Goal: Information Seeking & Learning: Learn about a topic

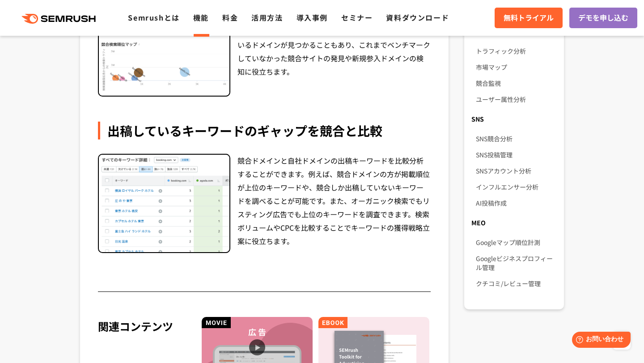
scroll to position [593, 0]
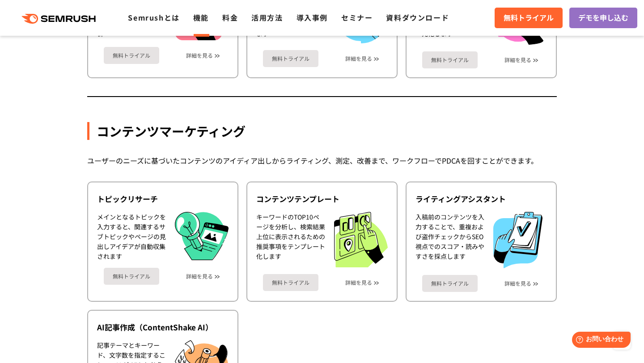
scroll to position [1120, 0]
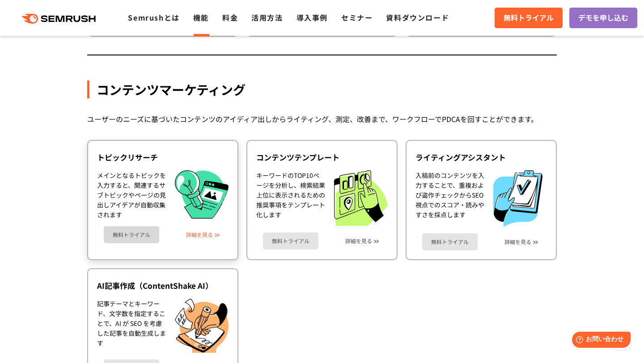
click at [206, 233] on link "詳細を見る" at bounding box center [199, 235] width 27 height 6
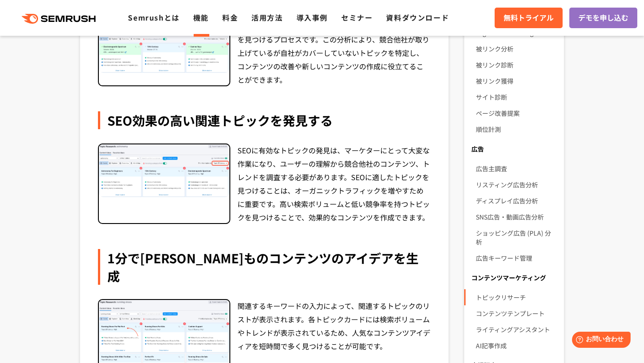
scroll to position [257, 0]
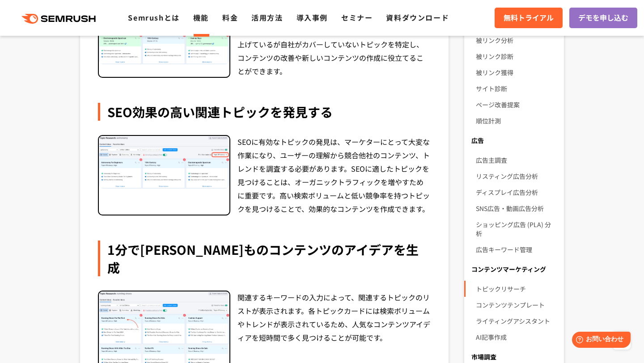
click at [199, 18] on link "機能" at bounding box center [201, 17] width 16 height 11
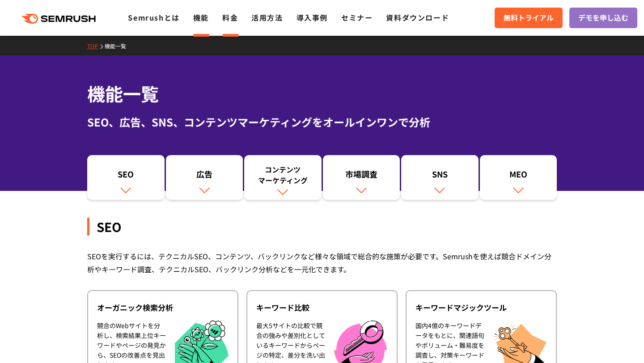
click at [231, 18] on link "料金" at bounding box center [230, 17] width 16 height 11
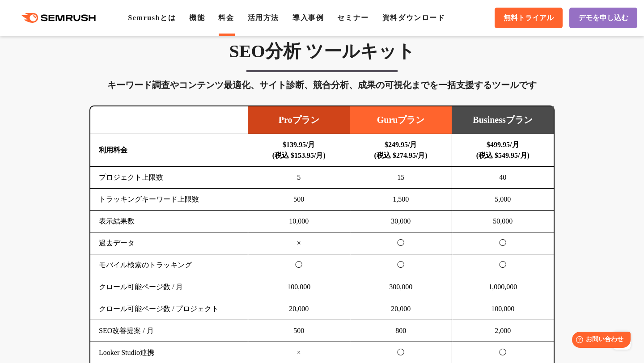
scroll to position [532, 0]
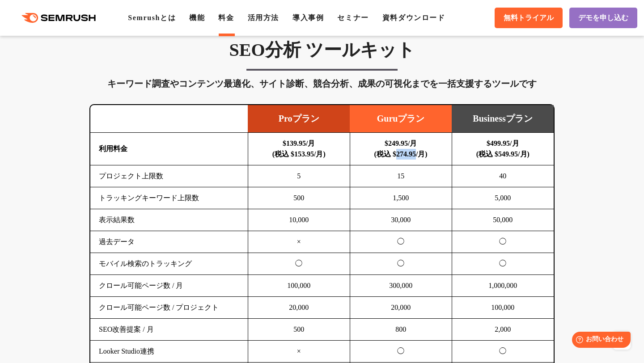
drag, startPoint x: 392, startPoint y: 153, endPoint x: 420, endPoint y: 153, distance: 27.7
click at [420, 153] on b "$249.95/月 (税込 $274.95/月)" at bounding box center [400, 148] width 53 height 18
copy b "274.95"
drag, startPoint x: 376, startPoint y: 117, endPoint x: 418, endPoint y: 118, distance: 42.0
click at [429, 119] on td "Guruプラン" at bounding box center [400, 119] width 102 height 28
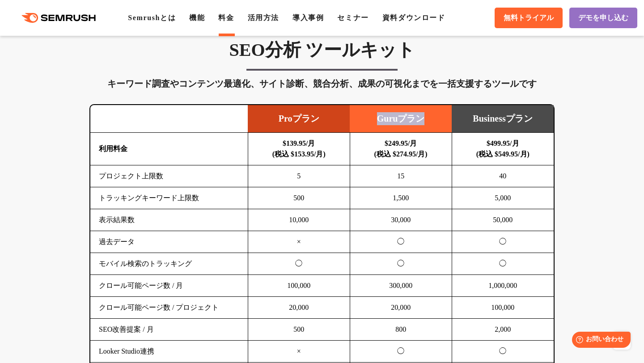
copy td "Guruプラン"
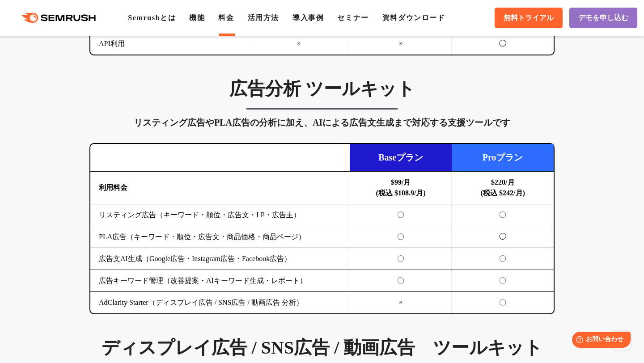
scroll to position [892, 0]
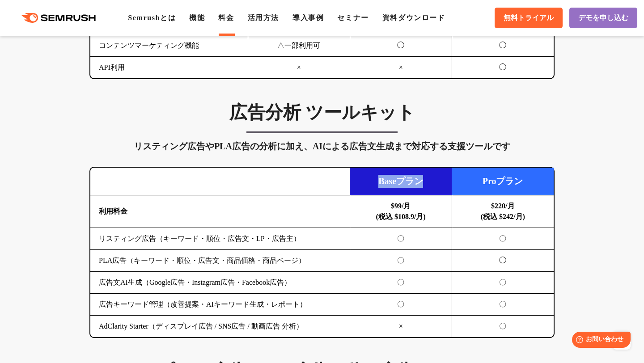
drag, startPoint x: 378, startPoint y: 182, endPoint x: 421, endPoint y: 181, distance: 42.9
click at [426, 181] on td "Baseプラン" at bounding box center [400, 182] width 102 height 28
copy td "Baseプラン"
drag, startPoint x: 394, startPoint y: 215, endPoint x: 416, endPoint y: 215, distance: 22.3
click at [416, 215] on b "$99/月 (税込 $108.9/月)" at bounding box center [401, 211] width 50 height 18
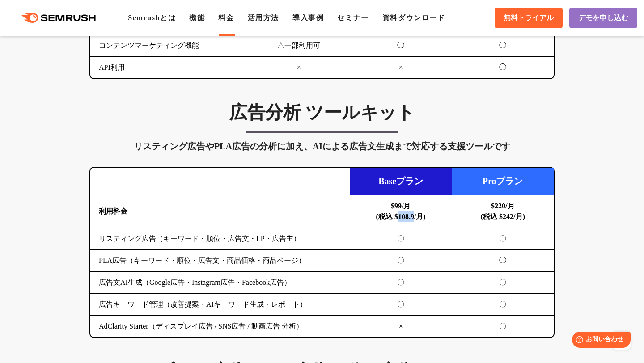
copy b "108.9"
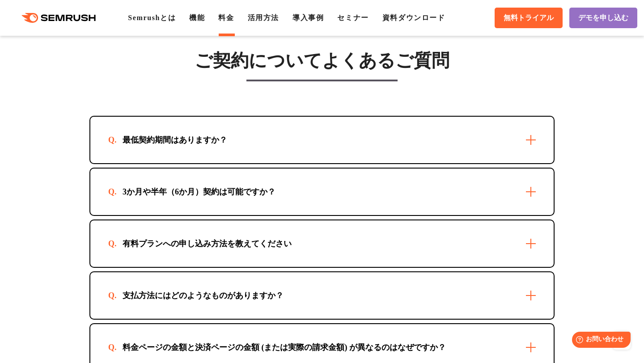
scroll to position [2546, 0]
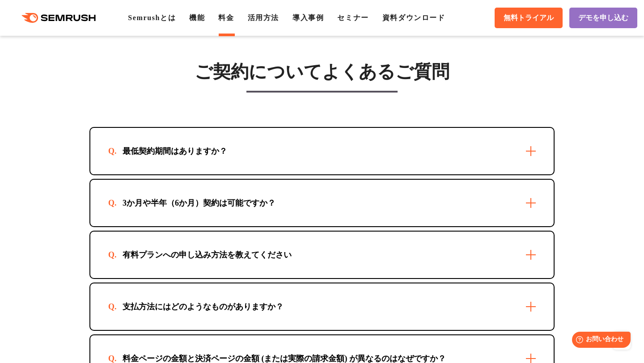
click at [383, 206] on div "3か月や半年（6か月）契約は可能ですか？" at bounding box center [321, 203] width 463 height 46
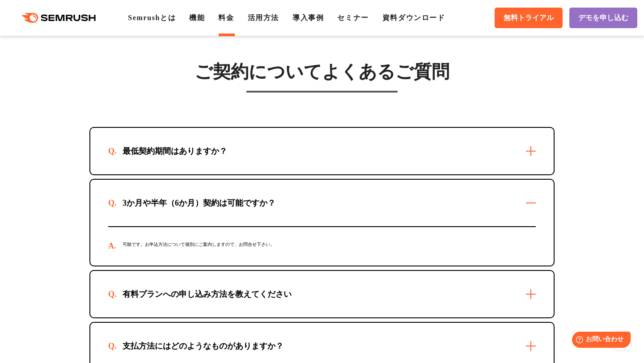
click at [363, 170] on div "最低契約期間はありますか？" at bounding box center [321, 151] width 463 height 46
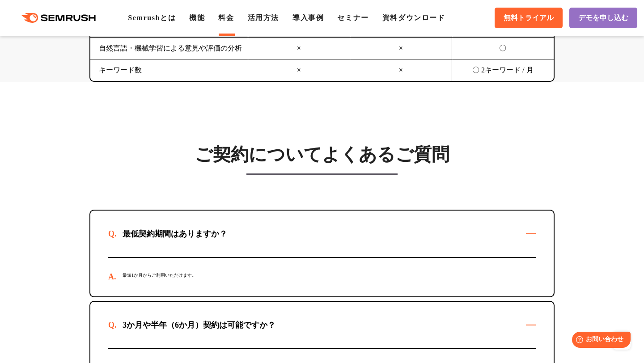
scroll to position [2462, 0]
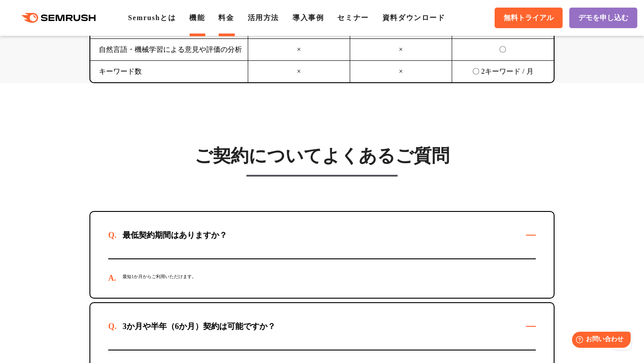
click at [205, 17] on link "機能" at bounding box center [197, 18] width 16 height 8
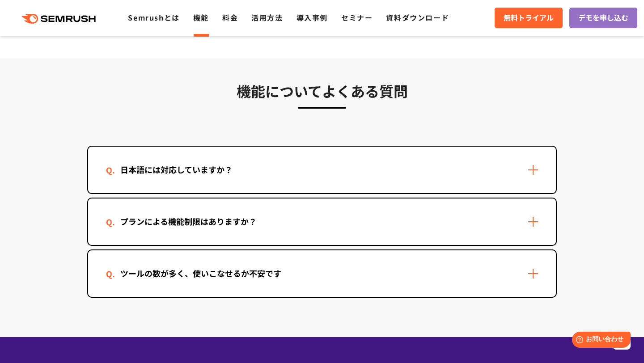
scroll to position [2635, 0]
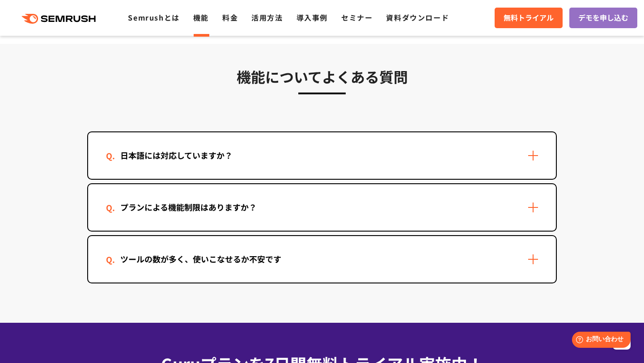
click at [251, 199] on div "プランによる機能制限はありますか？" at bounding box center [321, 207] width 467 height 46
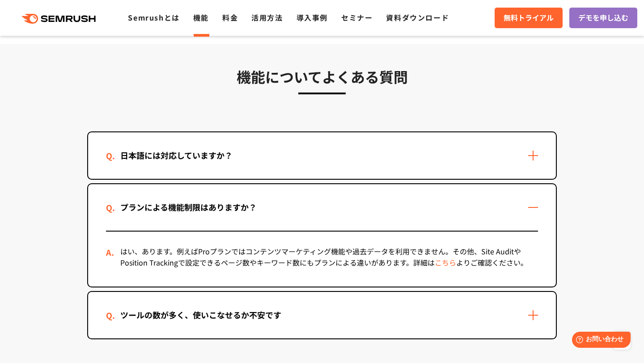
click at [307, 309] on div "ツールの数が多く、使いこなせるか不安です" at bounding box center [321, 315] width 467 height 46
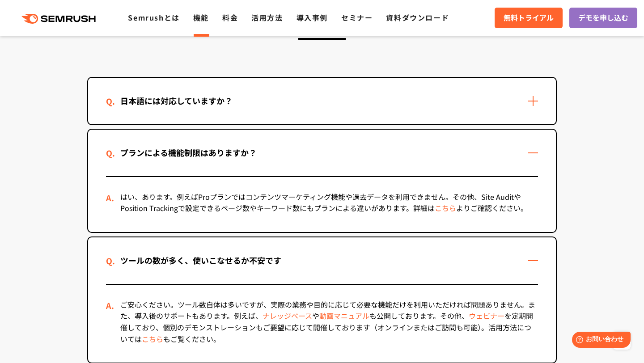
scroll to position [2724, 0]
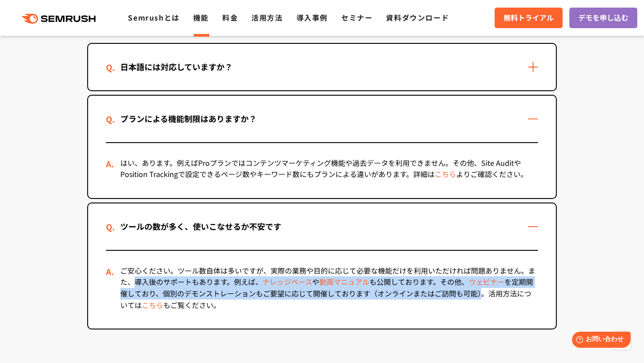
drag, startPoint x: 137, startPoint y: 281, endPoint x: 481, endPoint y: 293, distance: 343.9
click at [481, 293] on div "ご安心ください。ツール数自体は多いですが、実際の業務や目的に応じて必要な機能だけを利用いただければ問題ありません。また、導入後のサポートもあります。例えば、 …" at bounding box center [322, 290] width 432 height 78
copy div "導入後のサポートもあります。例えば、 ナレッジベース や 動画マニュアル も公開しております。その他、 ウェビナー を定期開催しており、個別のデモンストレーシ…"
click at [151, 305] on link "こちら" at bounding box center [152, 304] width 21 height 11
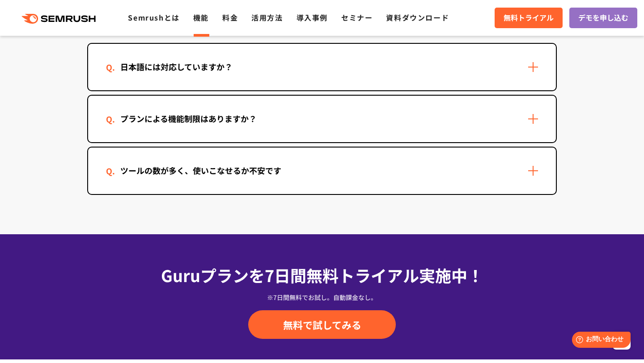
click at [327, 76] on div "日本語には対応していますか？" at bounding box center [321, 67] width 467 height 46
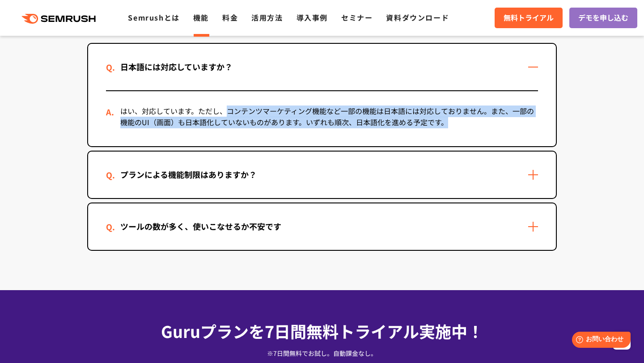
drag, startPoint x: 228, startPoint y: 111, endPoint x: 453, endPoint y: 120, distance: 225.0
click at [453, 120] on div "はい、対応しています。ただし、コンテンツマーケティング機能など一部の機能は日本語には対応しておりません。また、一部の機能のUI（画面）も日本語化していないもの…" at bounding box center [322, 118] width 432 height 55
copy div "コンテンツマーケティング機能など一部の機能は日本語には対応しておりません。また、一部の機能のUI（画面）も日本語化していないものがあります。いずれも[PERS…"
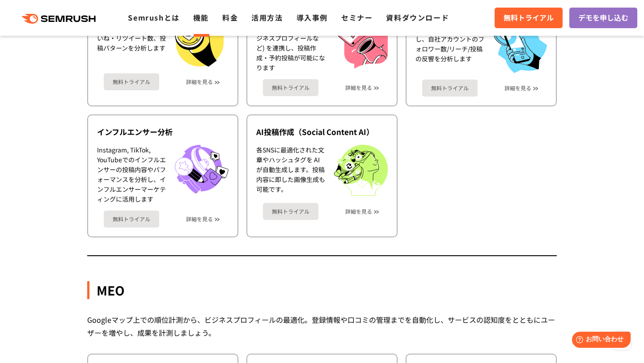
scroll to position [1885, 0]
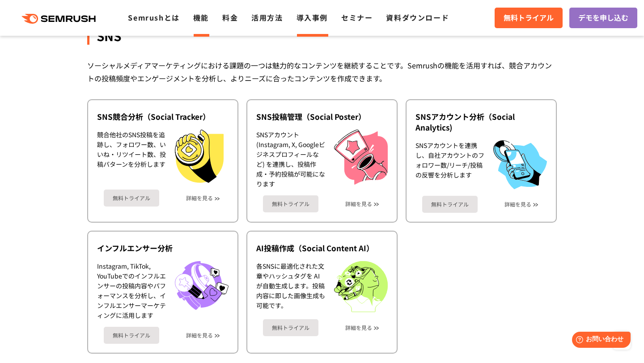
click at [302, 16] on link "導入事例" at bounding box center [311, 17] width 31 height 11
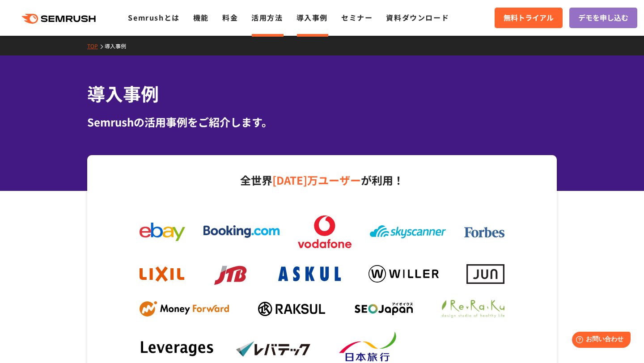
click at [267, 18] on link "活用方法" at bounding box center [266, 17] width 31 height 11
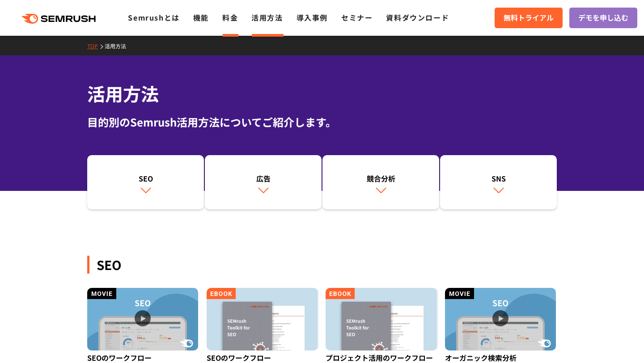
click at [228, 15] on link "料金" at bounding box center [230, 17] width 16 height 11
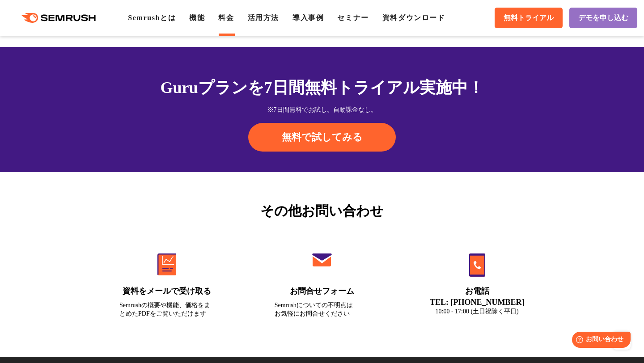
scroll to position [3102, 0]
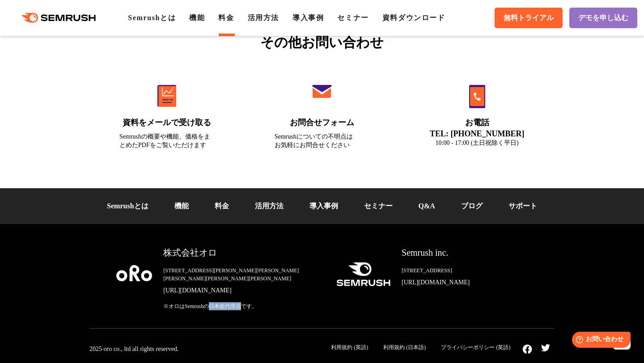
drag, startPoint x: 214, startPoint y: 306, endPoint x: 244, endPoint y: 306, distance: 29.9
click at [244, 306] on div "※オロはSemrushの日本総代理店です。" at bounding box center [242, 306] width 159 height 8
copy div "日本総代理店"
